Goal: Information Seeking & Learning: Learn about a topic

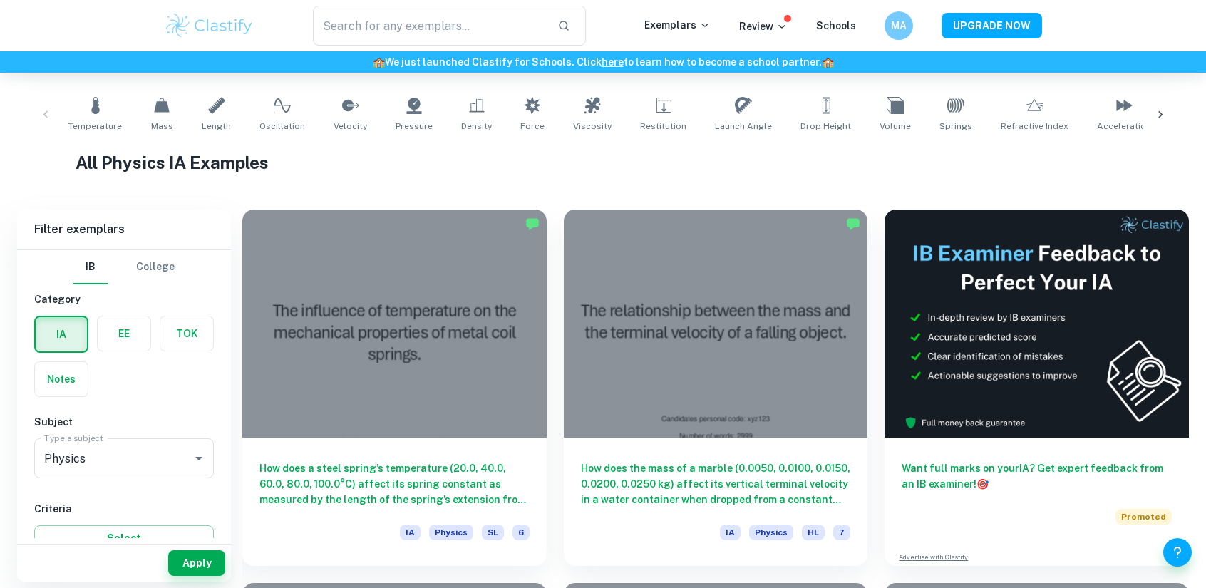
scroll to position [285, 0]
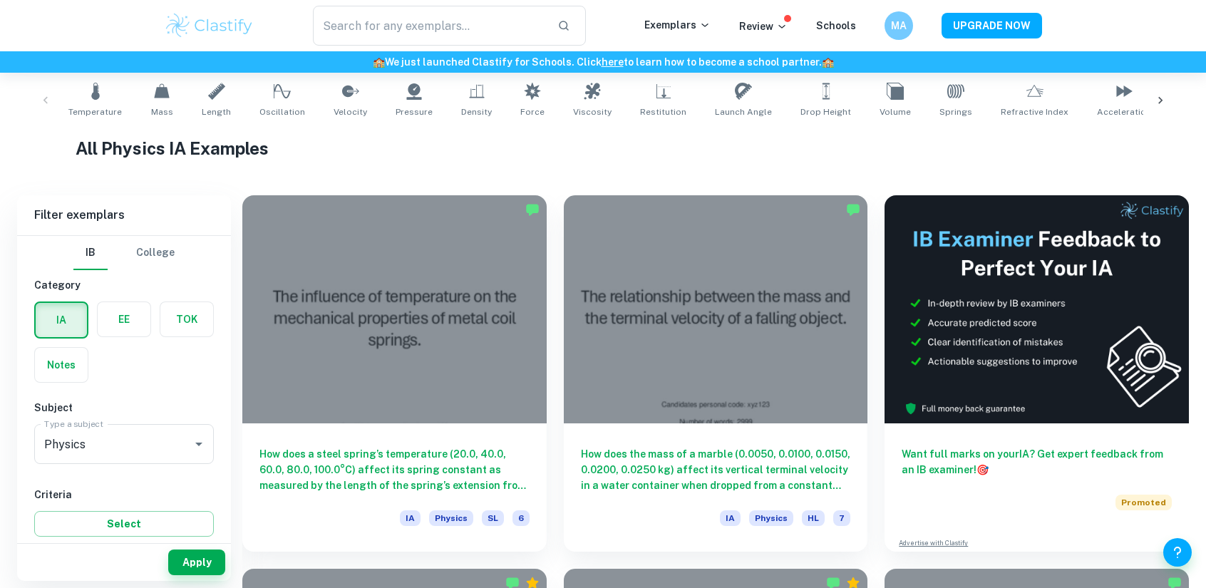
click at [182, 319] on label "button" at bounding box center [186, 319] width 53 height 34
click at [0, 0] on input "radio" at bounding box center [0, 0] width 0 height 0
click at [148, 376] on body "We value your privacy We use cookies to enhance your browsing experience, serve…" at bounding box center [603, 82] width 1206 height 588
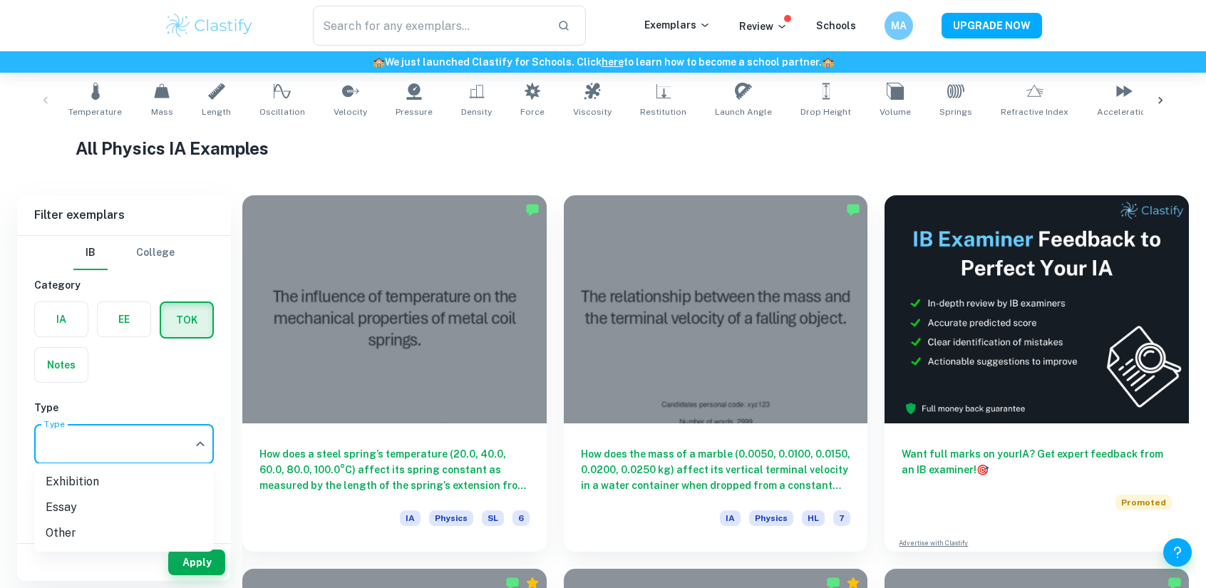
drag, startPoint x: 148, startPoint y: 485, endPoint x: 146, endPoint y: 514, distance: 28.6
click at [146, 514] on ul "Exhibition Essay Other" at bounding box center [124, 507] width 180 height 88
click at [147, 507] on li "Essay" at bounding box center [124, 508] width 180 height 26
type input "Essay"
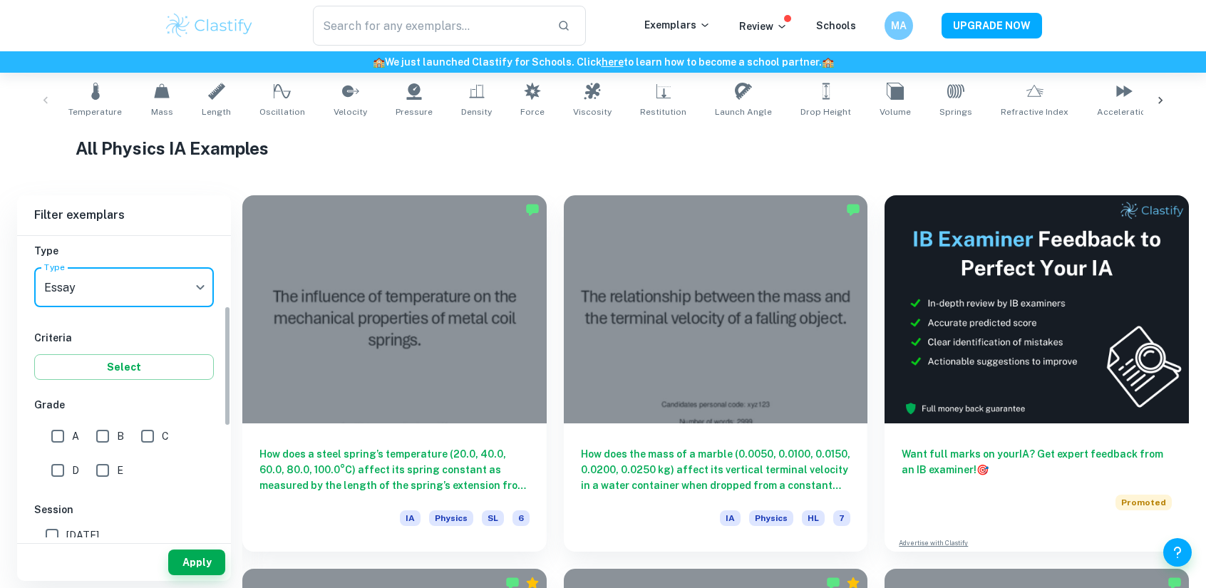
scroll to position [214, 0]
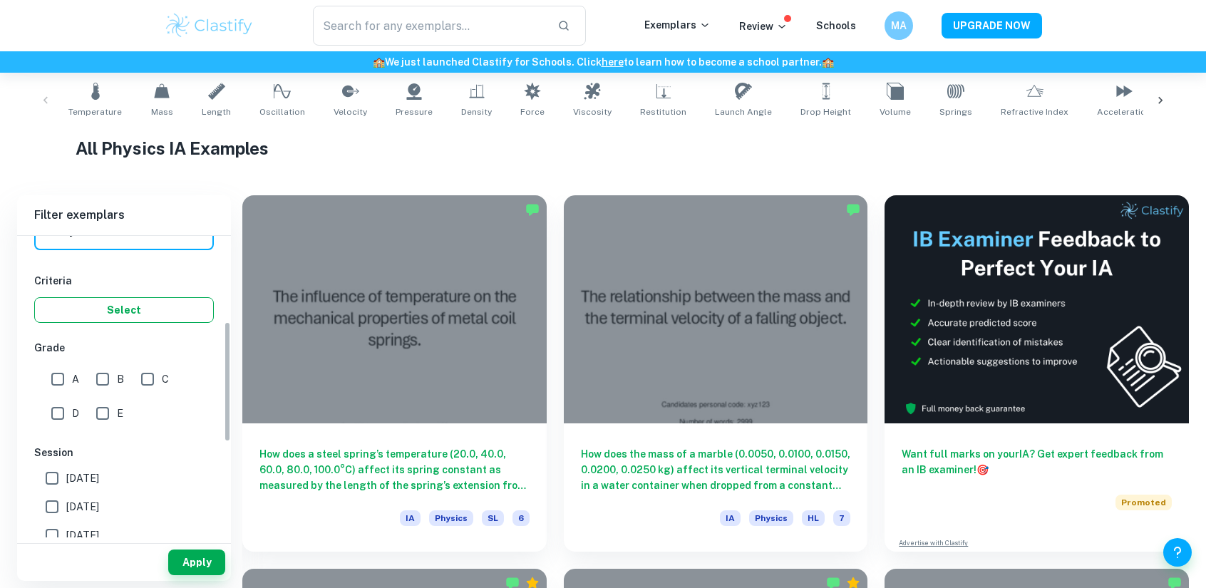
click at [169, 307] on button "Select" at bounding box center [124, 310] width 180 height 26
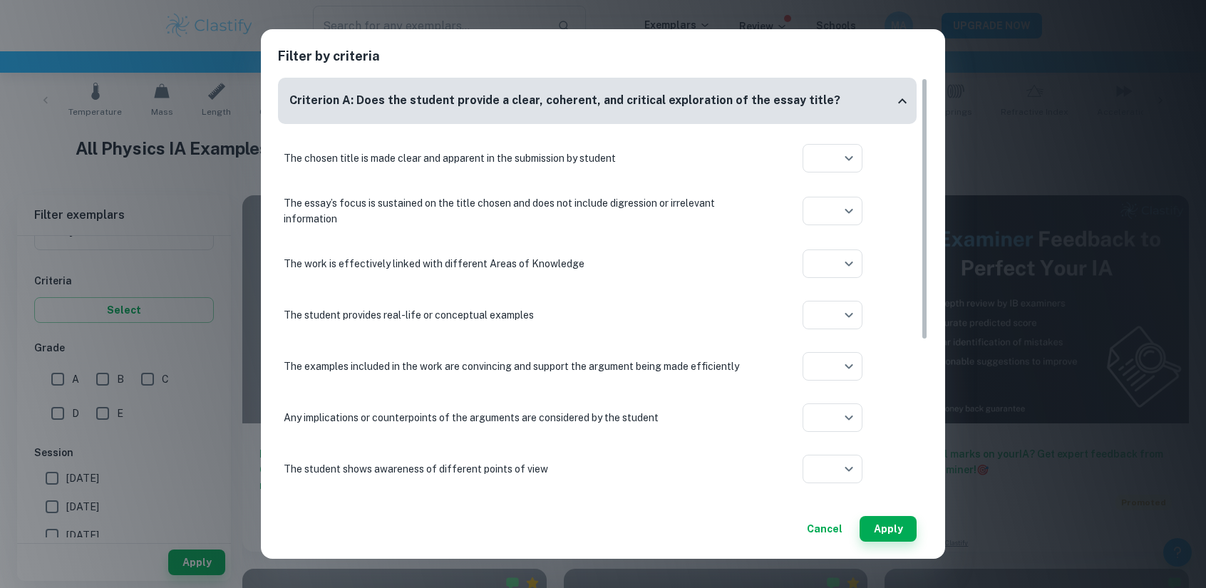
click at [813, 528] on button "Cancel" at bounding box center [824, 529] width 47 height 26
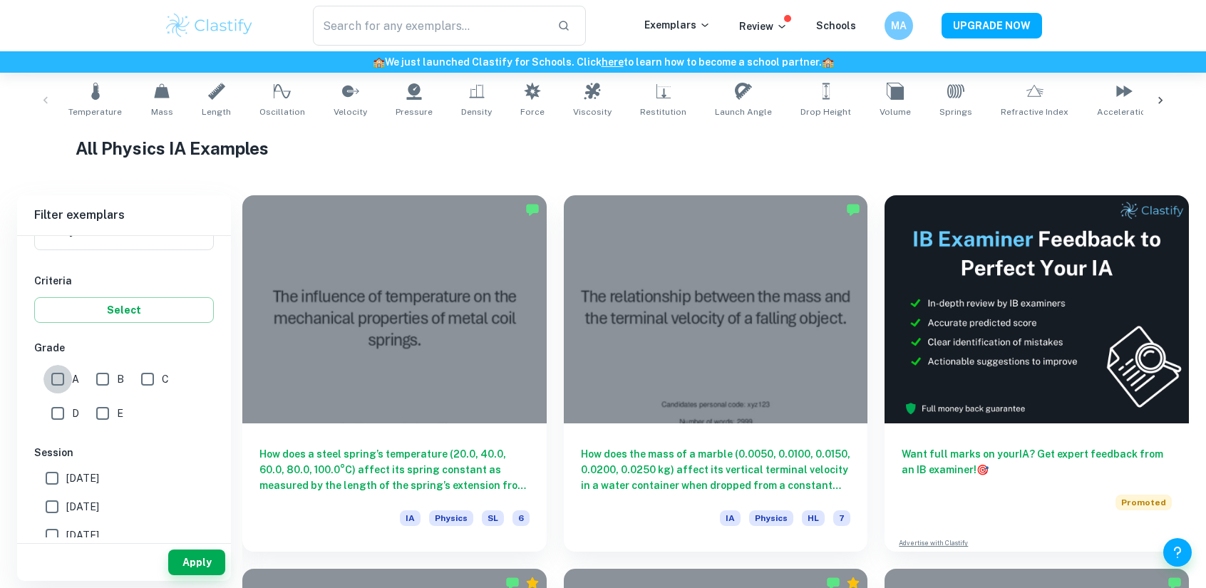
click at [58, 381] on input "A" at bounding box center [57, 379] width 29 height 29
checkbox input "true"
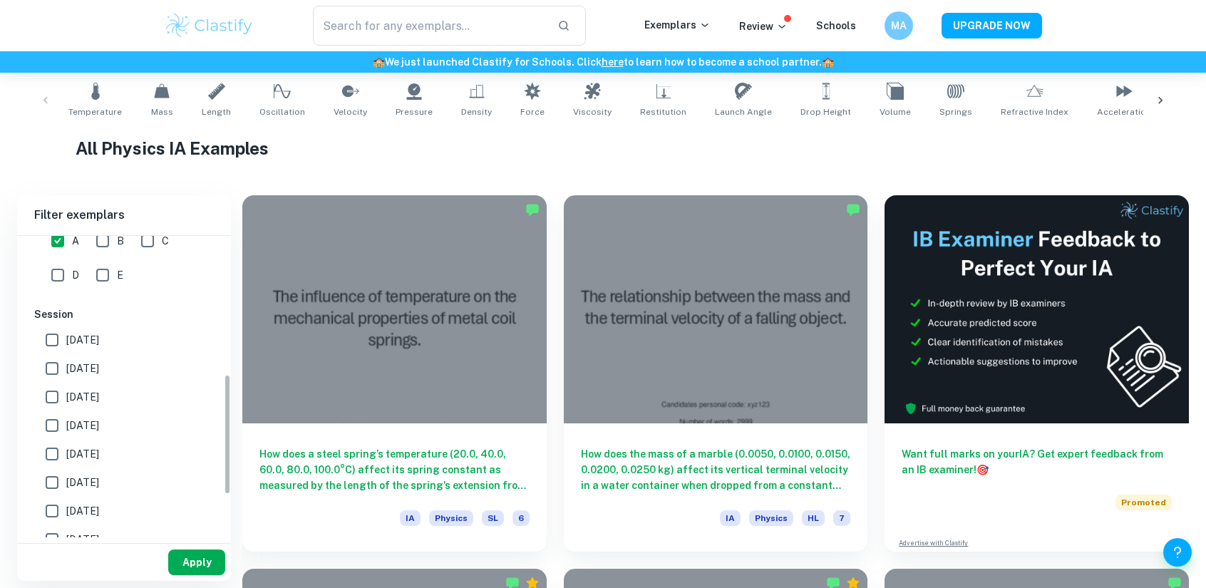
scroll to position [356, 0]
click at [187, 570] on button "Apply" at bounding box center [196, 563] width 57 height 26
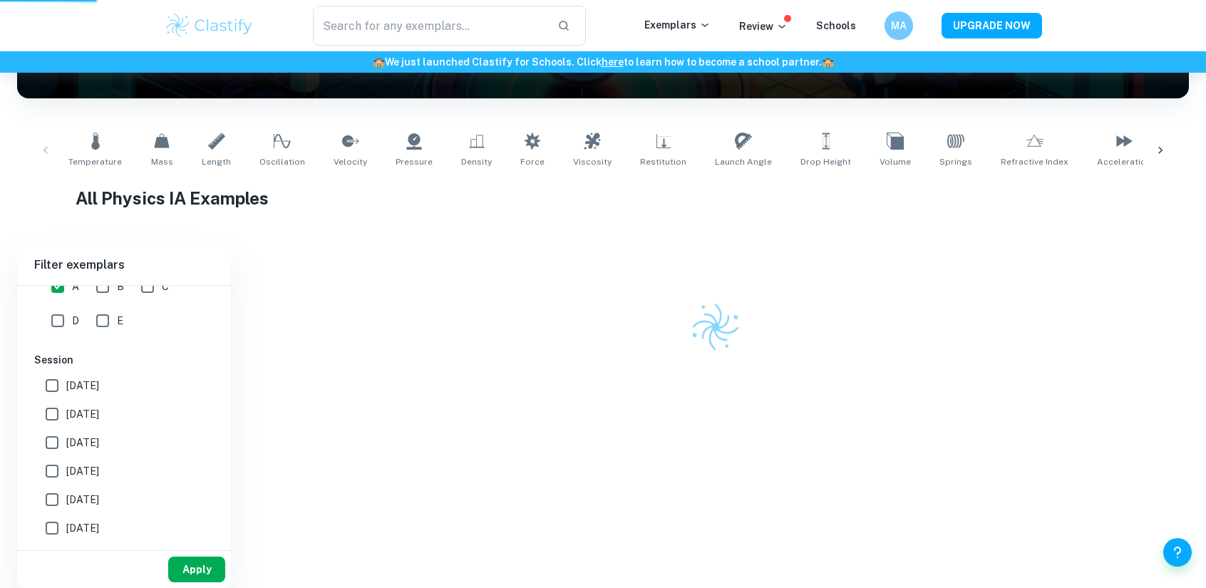
scroll to position [192, 0]
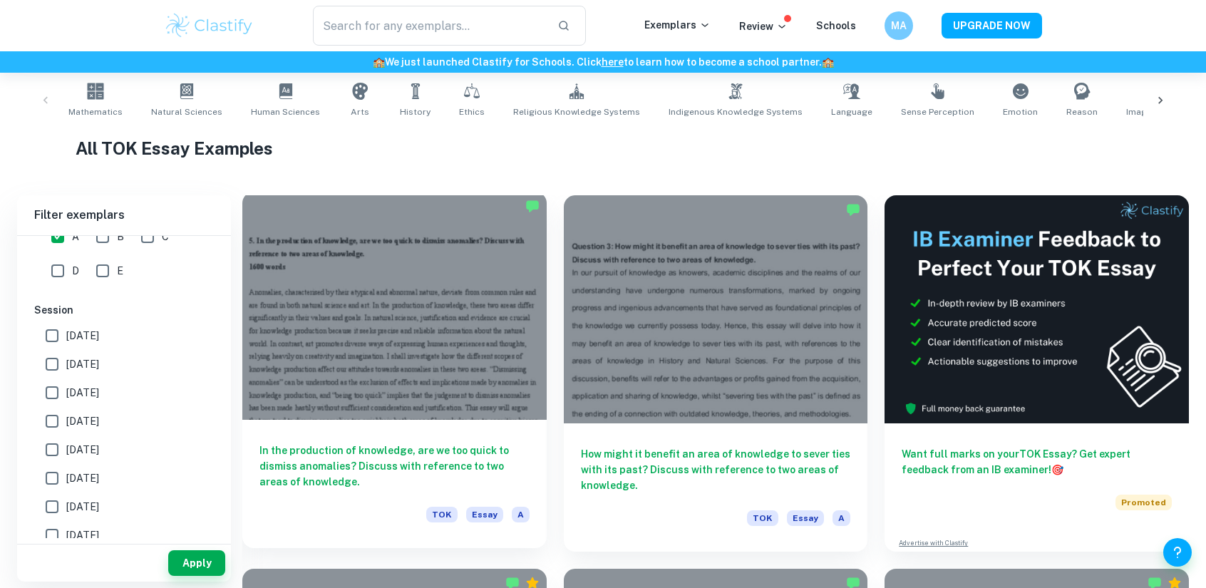
scroll to position [356, 0]
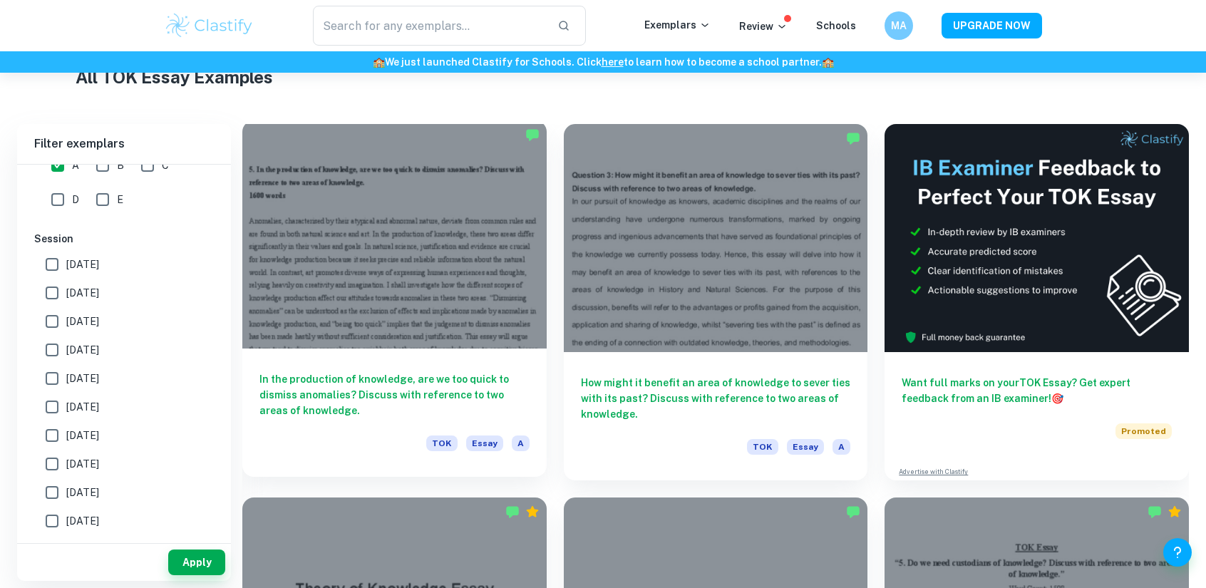
click at [387, 372] on h6 "In the production of knowledge, are we too quick to dismiss anomalies? Discuss …" at bounding box center [394, 394] width 270 height 47
